Goal: Go to known website: Access a specific website the user already knows

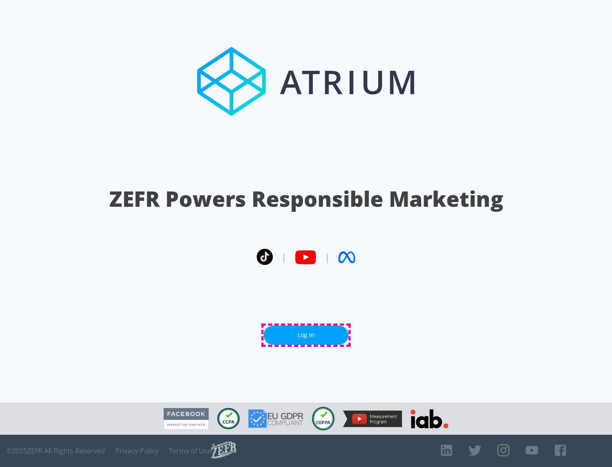
click at [306, 335] on link "Log In" at bounding box center [305, 335] width 85 height 19
